Goal: Task Accomplishment & Management: Complete application form

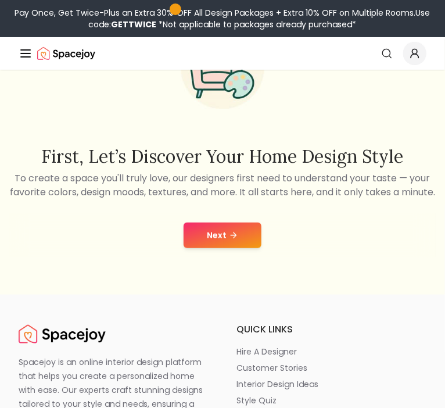
scroll to position [95, 0]
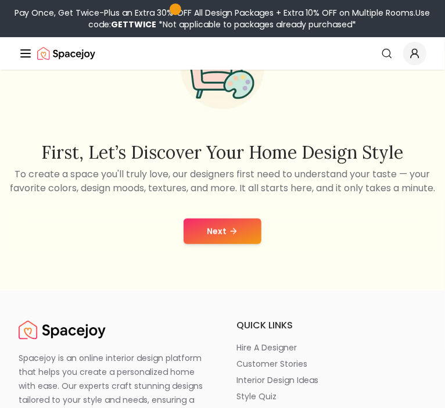
click at [217, 233] on button "Next" at bounding box center [222, 231] width 78 height 26
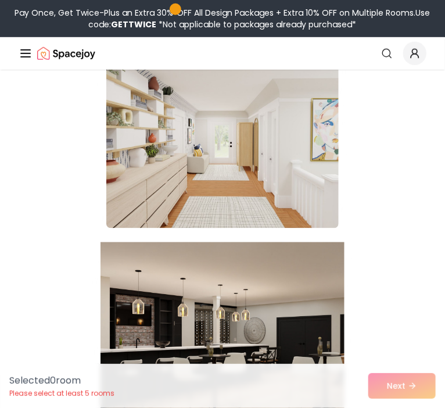
scroll to position [3566, 0]
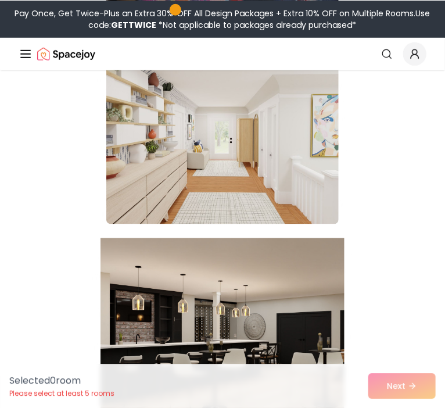
click at [211, 279] on img at bounding box center [222, 330] width 244 height 195
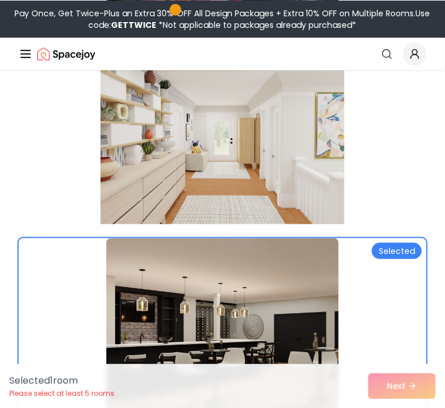
click at [231, 156] on img at bounding box center [222, 130] width 244 height 195
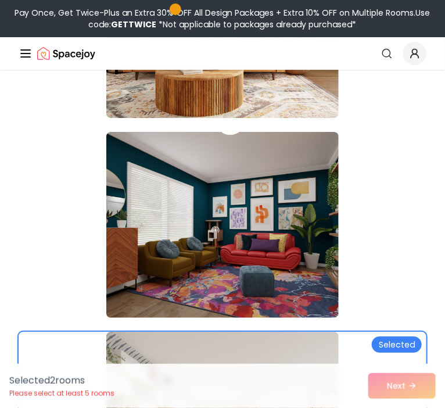
scroll to position [3267, 0]
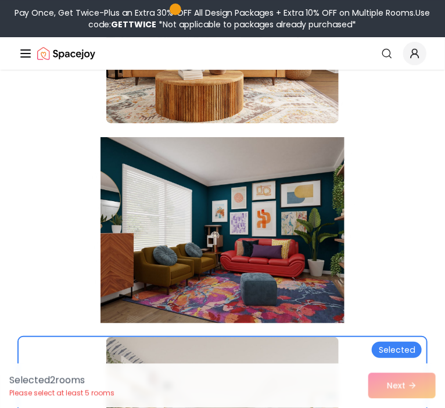
click at [269, 239] on img at bounding box center [222, 229] width 244 height 195
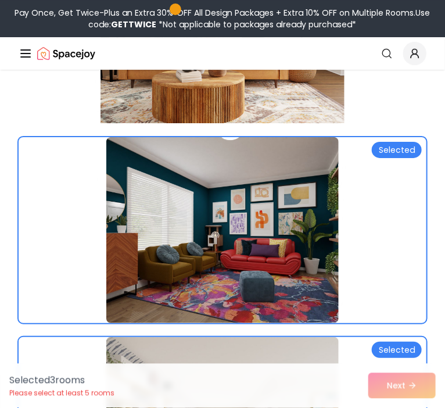
click at [274, 113] on img at bounding box center [222, 30] width 244 height 195
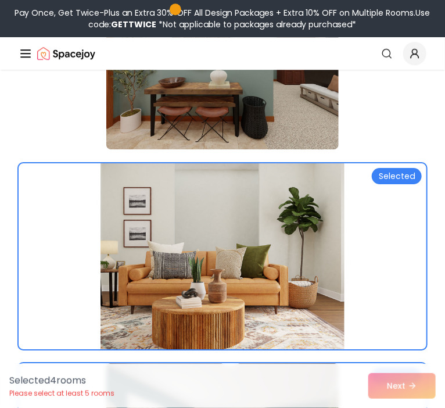
scroll to position [3039, 0]
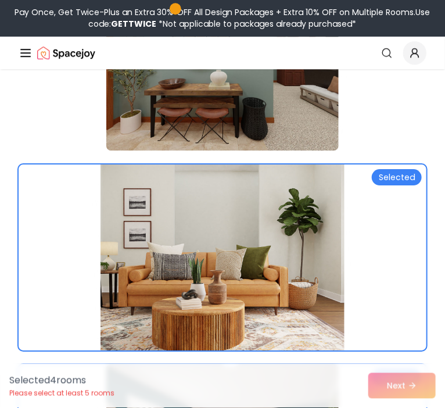
click at [274, 113] on img at bounding box center [222, 58] width 232 height 186
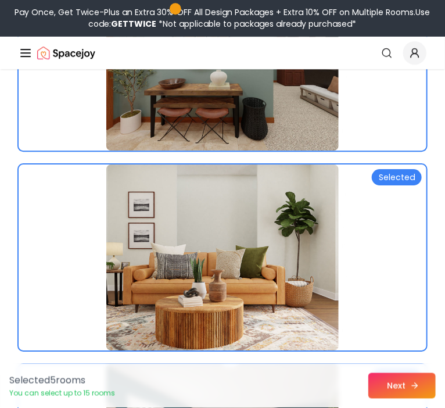
click at [403, 381] on button "Next" at bounding box center [401, 386] width 67 height 26
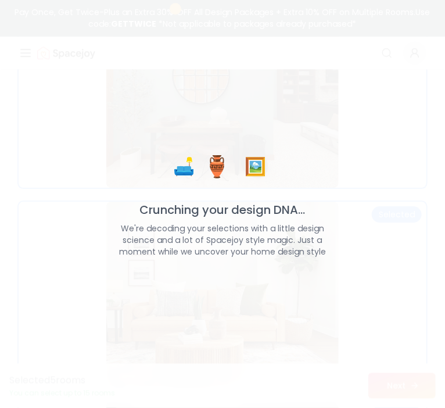
scroll to position [3002, 0]
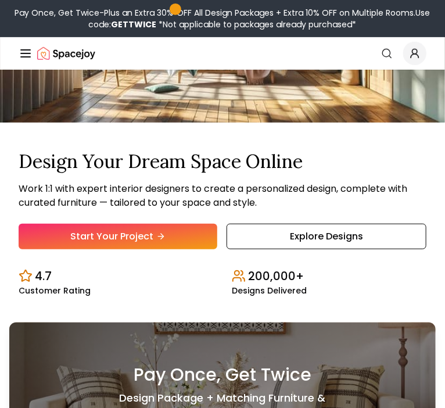
scroll to position [131, 0]
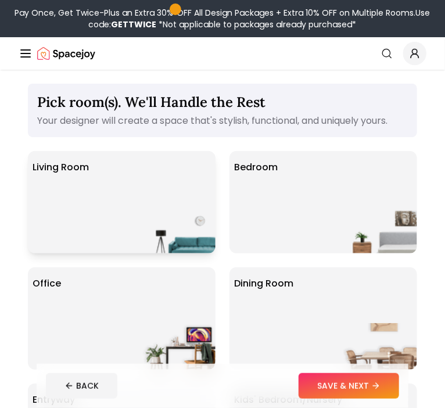
click at [178, 207] on img at bounding box center [178, 230] width 74 height 46
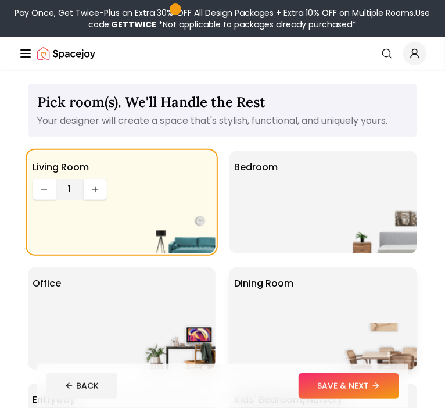
click at [329, 305] on div "Dining Room" at bounding box center [322, 318] width 187 height 102
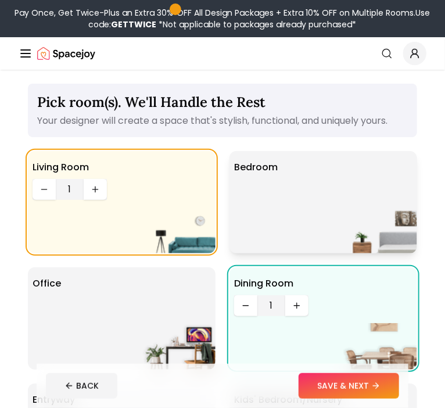
click at [338, 218] on div "Bedroom" at bounding box center [322, 202] width 187 height 102
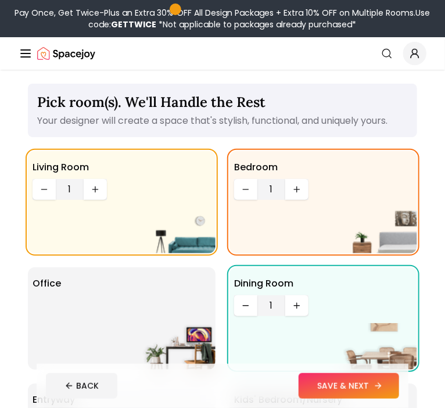
click at [340, 383] on button "SAVE & NEXT" at bounding box center [348, 386] width 100 height 26
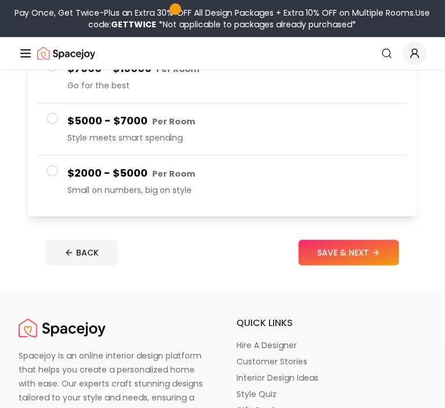
scroll to position [242, 0]
click at [240, 189] on span "Small on numbers, big on style" at bounding box center [232, 189] width 331 height 12
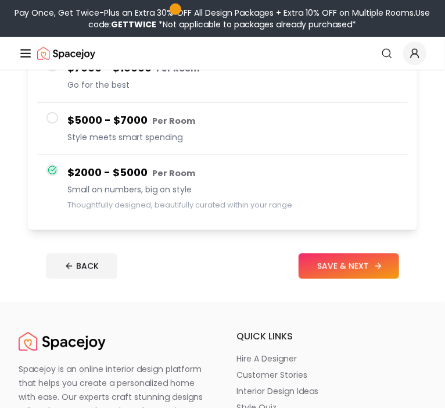
click at [349, 265] on button "SAVE & NEXT" at bounding box center [348, 266] width 100 height 26
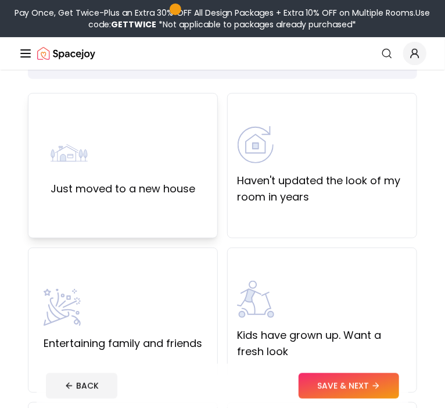
scroll to position [73, 0]
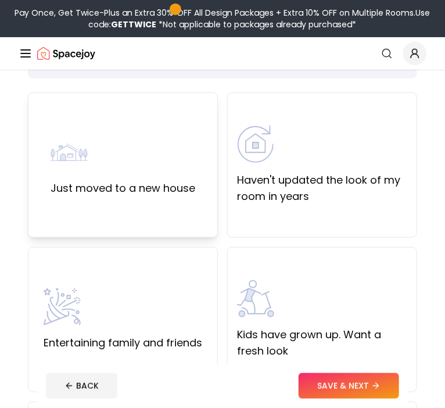
click at [180, 207] on div "Just moved to a new house" at bounding box center [123, 164] width 190 height 145
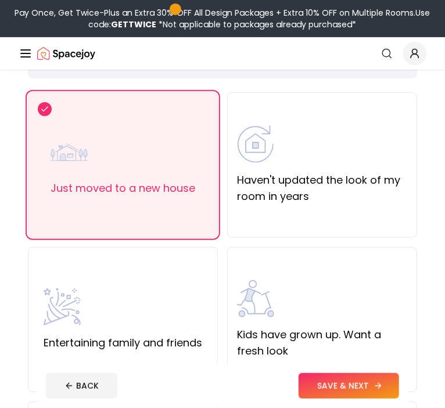
click at [370, 385] on button "SAVE & NEXT" at bounding box center [348, 386] width 100 height 26
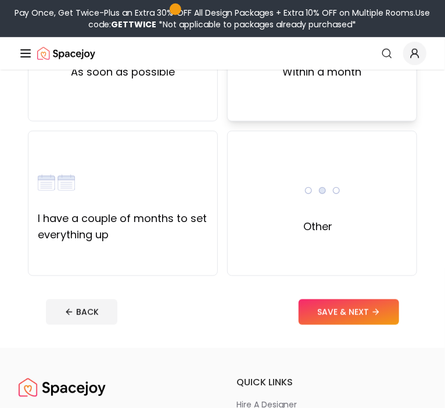
scroll to position [187, 0]
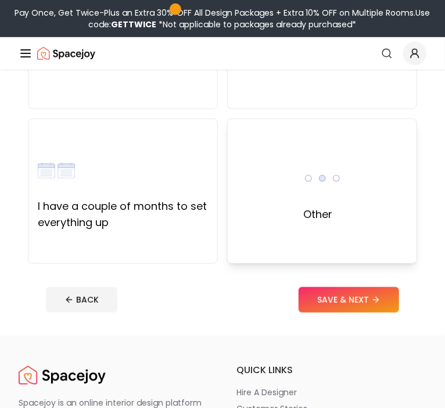
click at [331, 229] on div "Other" at bounding box center [322, 190] width 190 height 145
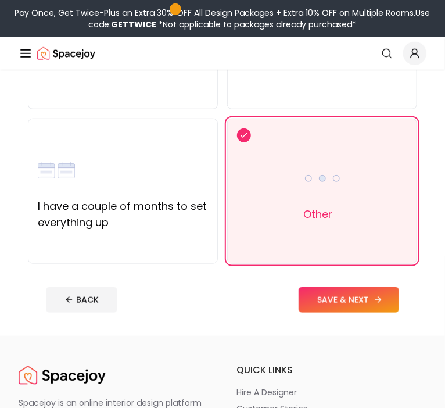
click at [351, 302] on button "SAVE & NEXT" at bounding box center [348, 300] width 100 height 26
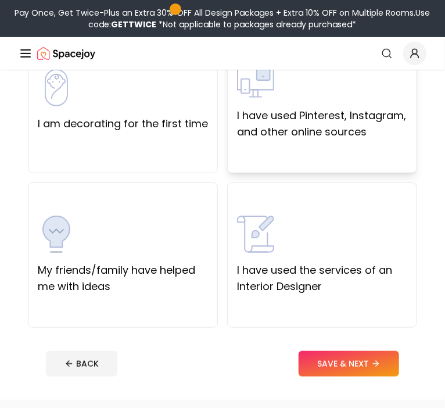
scroll to position [124, 0]
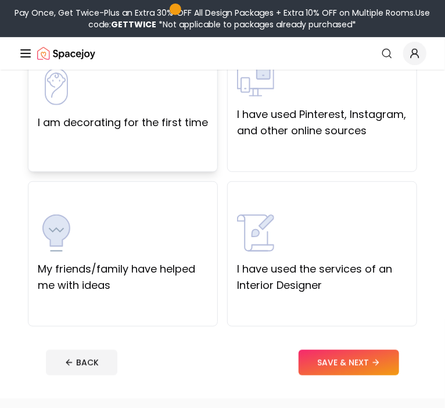
click at [183, 128] on label "I am decorating for the first time" at bounding box center [123, 122] width 170 height 16
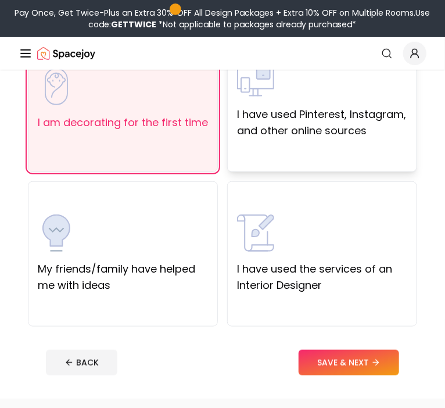
click at [298, 132] on label "I have used Pinterest, Instagram, and other online sources" at bounding box center [322, 122] width 170 height 33
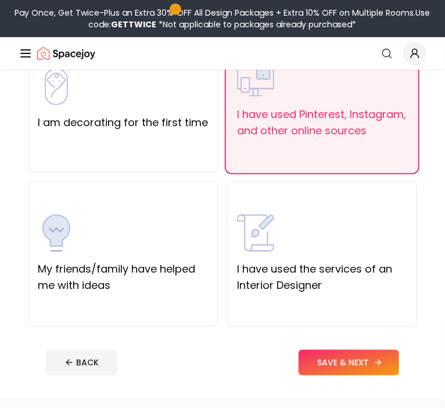
click at [331, 365] on button "SAVE & NEXT" at bounding box center [348, 362] width 100 height 26
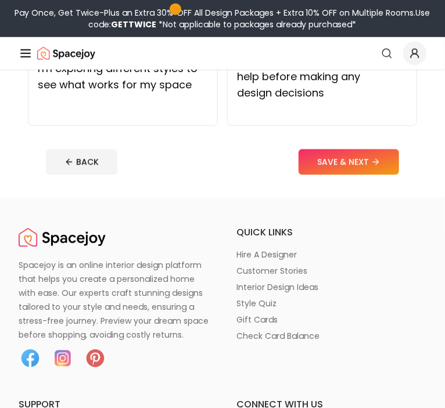
scroll to position [358, 0]
